Goal: Find specific page/section: Find specific page/section

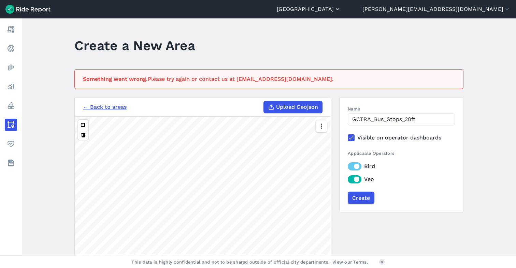
click at [341, 10] on button "[GEOGRAPHIC_DATA]" at bounding box center [309, 9] width 64 height 8
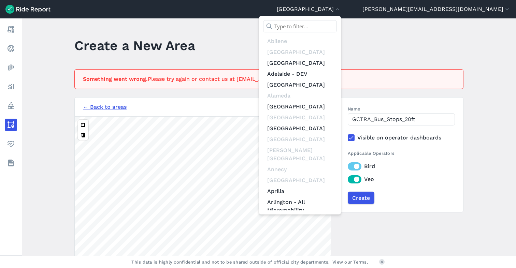
click at [337, 24] on input "text" at bounding box center [300, 26] width 74 height 12
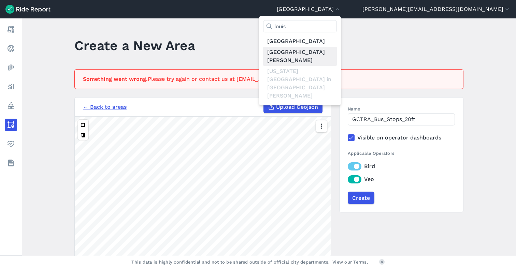
type input "louis"
click at [337, 55] on link "[GEOGRAPHIC_DATA][PERSON_NAME]" at bounding box center [300, 56] width 74 height 19
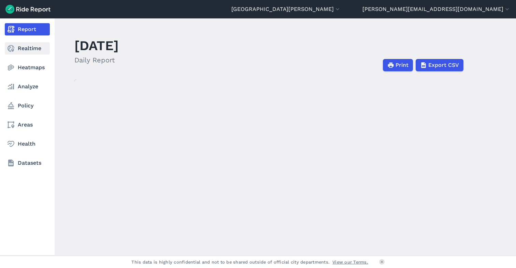
click at [12, 48] on icon at bounding box center [11, 48] width 8 height 8
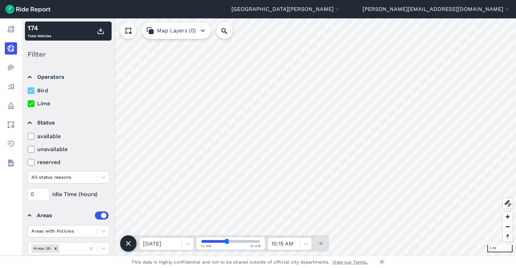
click at [32, 90] on use at bounding box center [31, 90] width 4 height 3
click at [28, 90] on input "Bird" at bounding box center [28, 89] width 0 height 4
click at [32, 90] on use at bounding box center [31, 90] width 4 height 3
click at [28, 90] on input "Bird" at bounding box center [28, 89] width 0 height 4
click at [466, 10] on button "[PERSON_NAME][EMAIL_ADDRESS][DOMAIN_NAME]" at bounding box center [437, 9] width 148 height 8
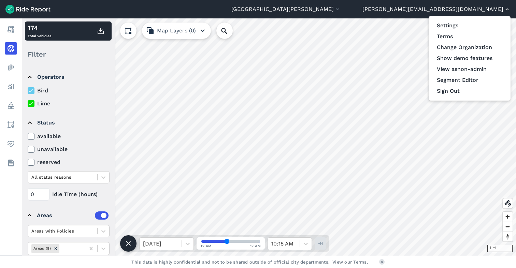
click at [466, 10] on div at bounding box center [258, 134] width 516 height 268
